Goal: Task Accomplishment & Management: Manage account settings

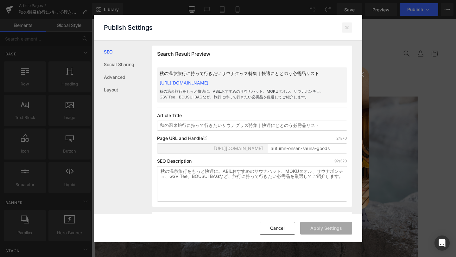
click at [349, 25] on icon at bounding box center [347, 27] width 6 height 6
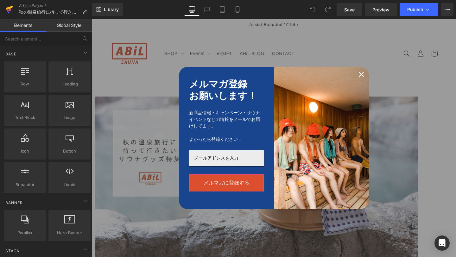
click at [7, 9] on icon at bounding box center [9, 8] width 7 height 4
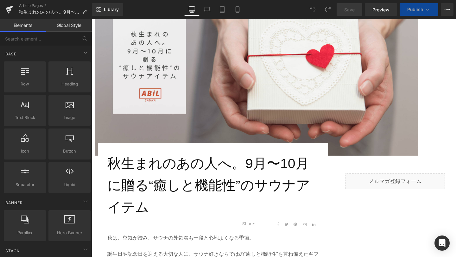
scroll to position [140, 0]
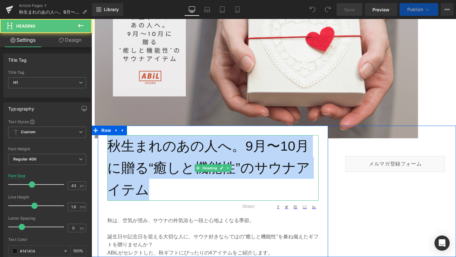
drag, startPoint x: 110, startPoint y: 142, endPoint x: 170, endPoint y: 188, distance: 75.6
click at [170, 188] on h1 "秋生まれのあの人へ。9月〜10月に贈る“癒しと機能性”のサウナアイテム" at bounding box center [212, 167] width 211 height 65
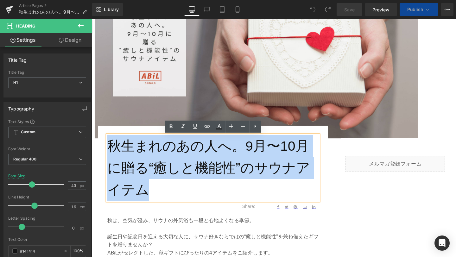
copy h1 "秋生まれのあの人へ。9月〜10月に贈る“癒しと機能性”のサウナアイテム"
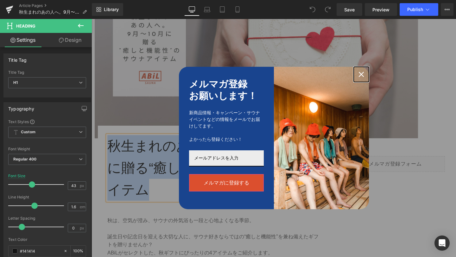
click at [359, 73] on icon "close icon" at bounding box center [361, 74] width 5 height 5
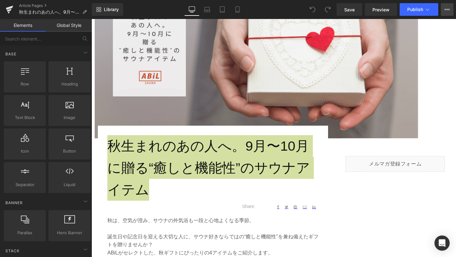
click at [446, 11] on icon at bounding box center [447, 9] width 5 height 5
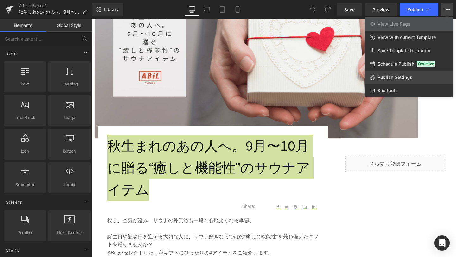
click at [398, 76] on span "Publish Settings" at bounding box center [395, 77] width 35 height 6
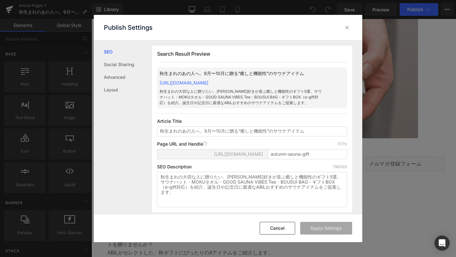
scroll to position [0, 0]
copy link "https://abil-japan.myshopify.com/blogs/ahil-blog/autumn-sauna-gift"
click at [346, 29] on icon at bounding box center [347, 27] width 6 height 6
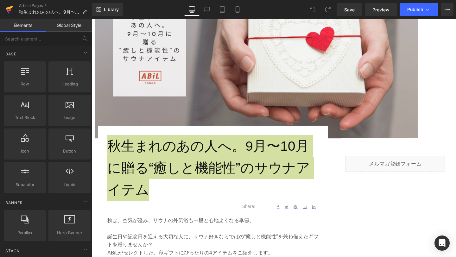
click at [11, 12] on icon at bounding box center [10, 10] width 8 height 16
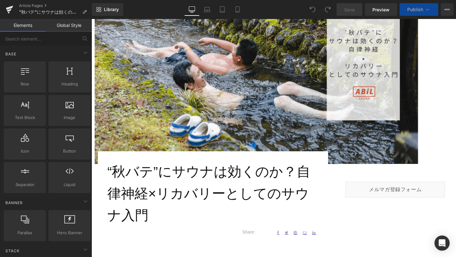
scroll to position [116, 0]
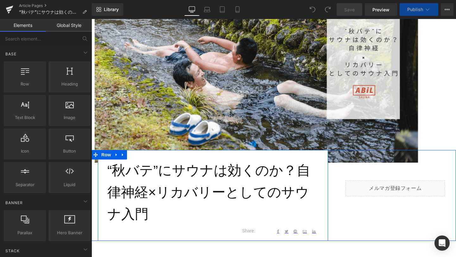
click at [107, 166] on div "“秋バテ”にサウナは効くのか？自律神経×リカバリーとしてのサウナ入門 Heading Text Block Share: Text Block Social …" at bounding box center [213, 200] width 230 height 81
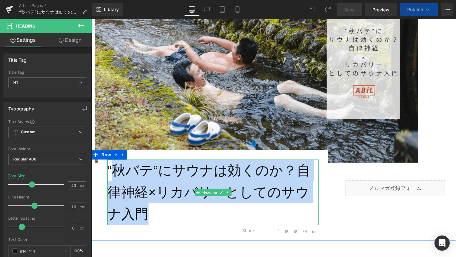
drag, startPoint x: 138, startPoint y: 218, endPoint x: 109, endPoint y: 167, distance: 58.4
click at [109, 167] on h1 "“秋バテ”にサウナは効くのか？自律神経×リカバリーとしてのサウナ入門" at bounding box center [212, 192] width 211 height 65
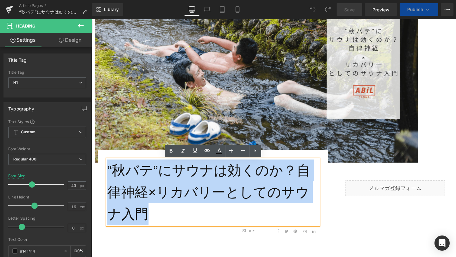
copy h1 "“秋バテ”にサウナは効くのか？自律神経×リカバリーとしてのサウナ入門"
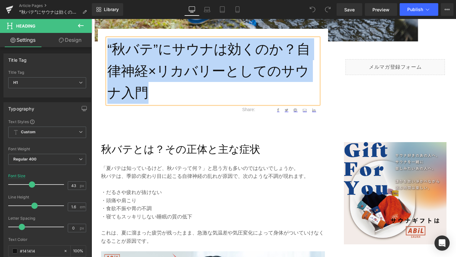
scroll to position [198, 0]
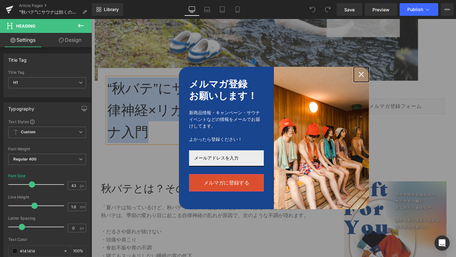
click at [360, 73] on icon "close icon" at bounding box center [361, 74] width 5 height 5
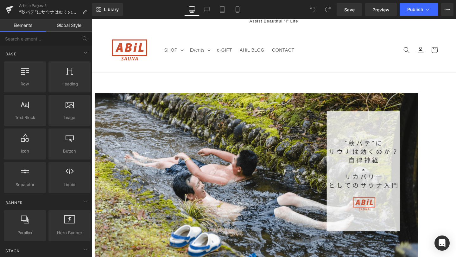
scroll to position [0, 0]
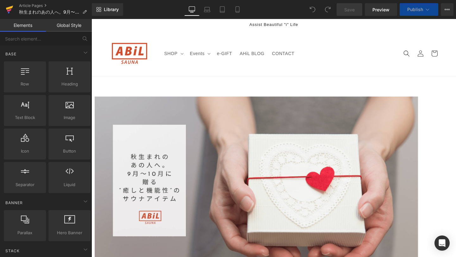
click at [4, 9] on link at bounding box center [9, 9] width 19 height 19
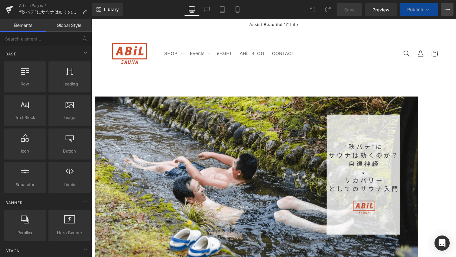
click at [450, 13] on button "View Live Page View with current Template Save Template to Library Schedule Pub…" at bounding box center [447, 9] width 13 height 13
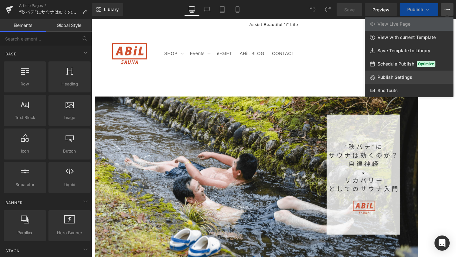
click at [409, 74] on span "Publish Settings" at bounding box center [395, 77] width 35 height 6
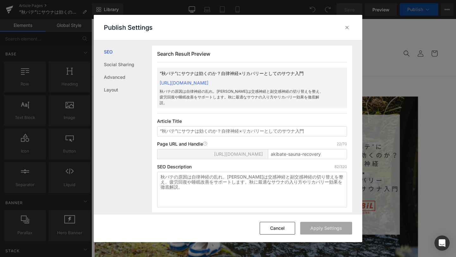
scroll to position [0, 0]
